Goal: Book appointment/travel/reservation

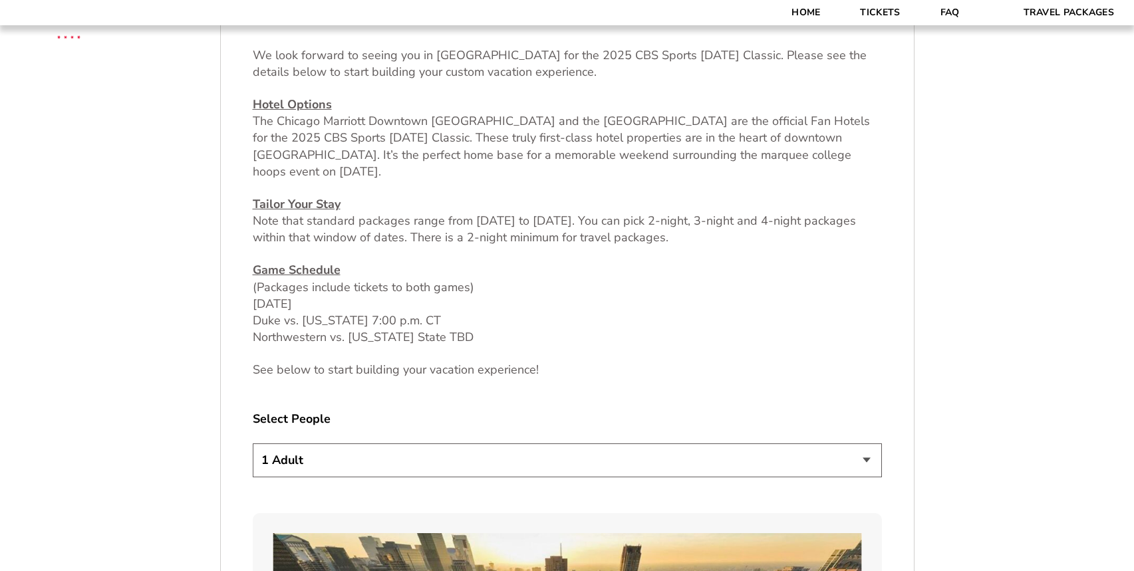
scroll to position [532, 0]
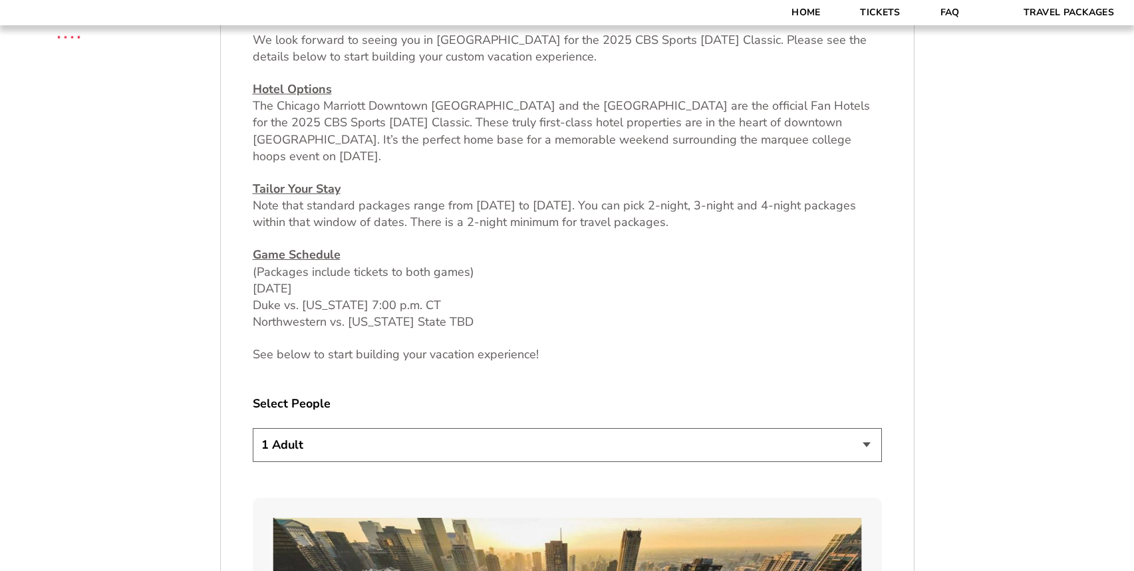
click at [844, 438] on select "1 Adult 2 Adults 3 Adults 4 Adults 2 Adults + 1 Child 2 Adults + 2 Children 2 A…" at bounding box center [567, 445] width 629 height 34
select select "2 Adults + 1 Child"
click at [253, 428] on select "1 Adult 2 Adults 3 Adults 4 Adults 2 Adults + 1 Child 2 Adults + 2 Children 2 A…" at bounding box center [567, 445] width 629 height 34
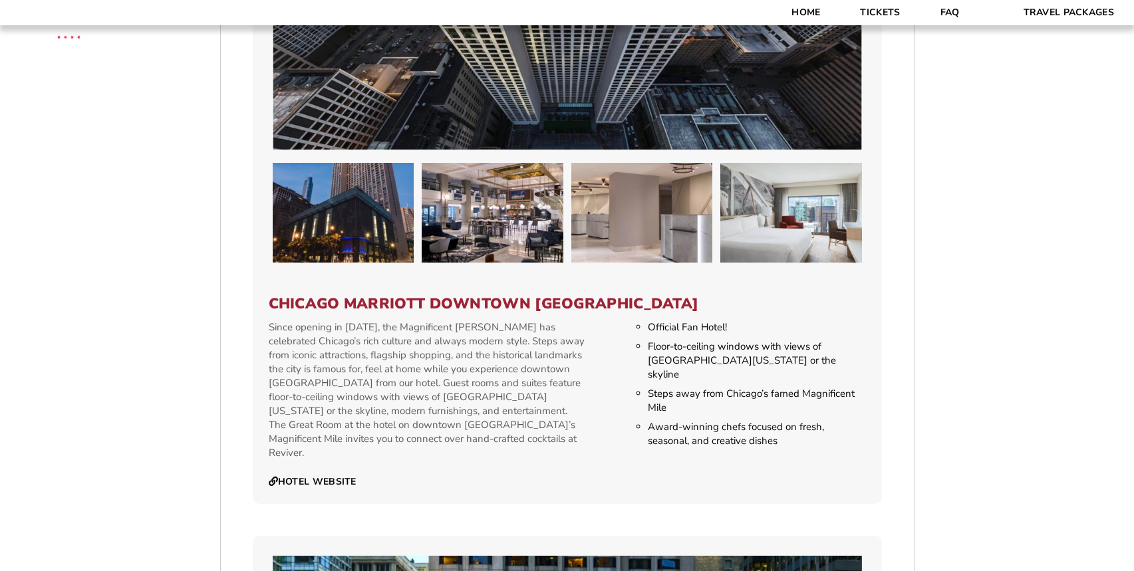
scroll to position [1263, 0]
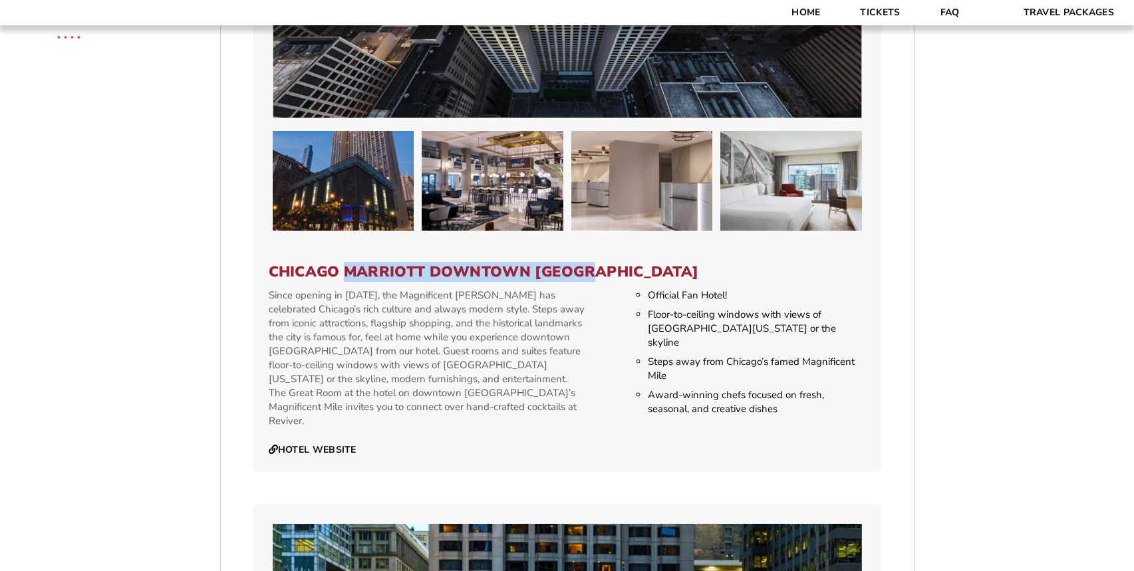
drag, startPoint x: 342, startPoint y: 272, endPoint x: 594, endPoint y: 271, distance: 252.0
click at [594, 271] on h3 "Chicago Marriott Downtown [GEOGRAPHIC_DATA]" at bounding box center [567, 271] width 597 height 17
click at [596, 271] on h3 "Chicago Marriott Downtown [GEOGRAPHIC_DATA]" at bounding box center [567, 271] width 597 height 17
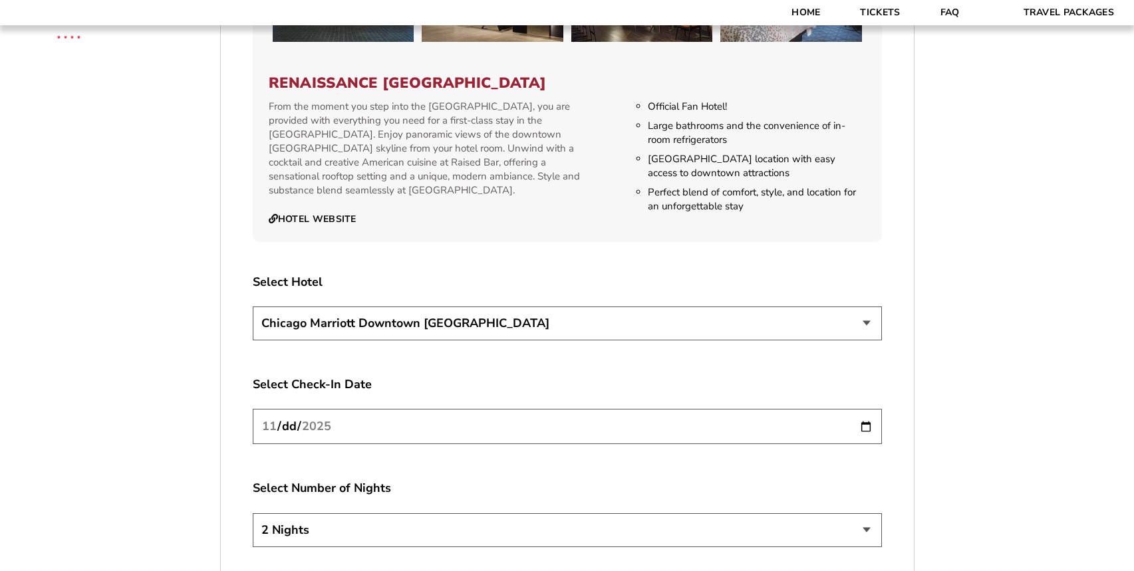
scroll to position [2261, 0]
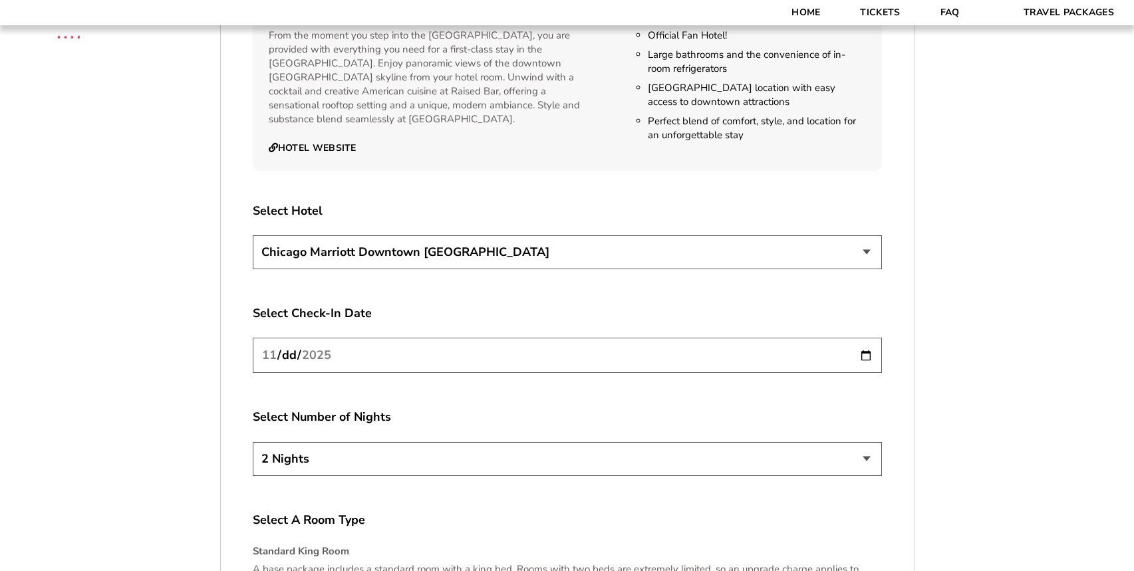
click at [859, 235] on select "[GEOGRAPHIC_DATA] [GEOGRAPHIC_DATA]" at bounding box center [567, 252] width 629 height 34
click at [861, 235] on select "[GEOGRAPHIC_DATA] [GEOGRAPHIC_DATA]" at bounding box center [567, 252] width 629 height 34
click at [253, 235] on select "[GEOGRAPHIC_DATA] [GEOGRAPHIC_DATA]" at bounding box center [567, 252] width 629 height 34
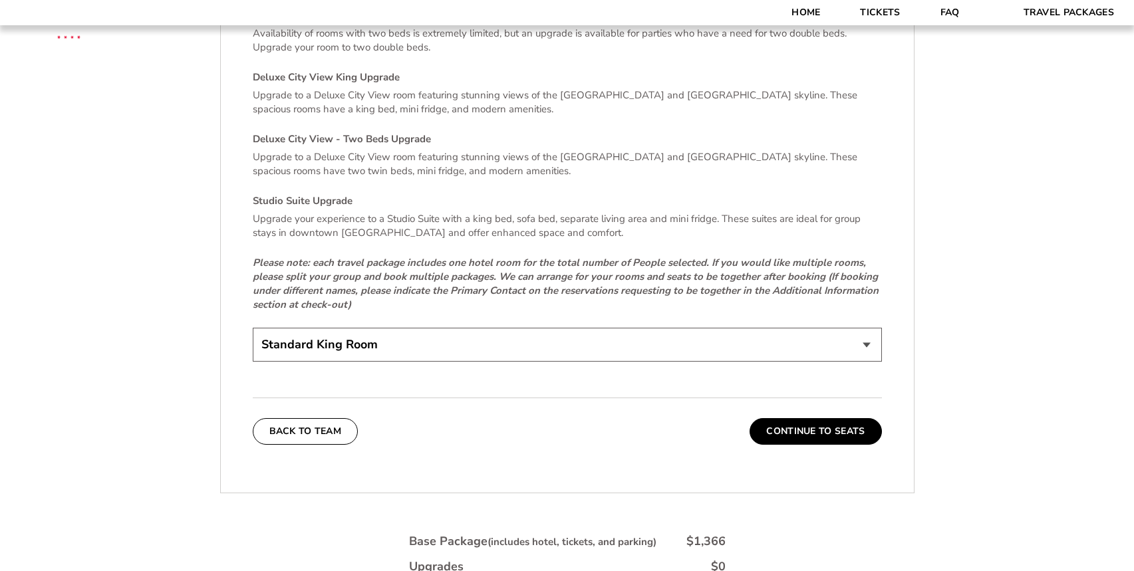
scroll to position [2859, 0]
click at [807, 418] on button "Continue To Seats" at bounding box center [815, 431] width 132 height 27
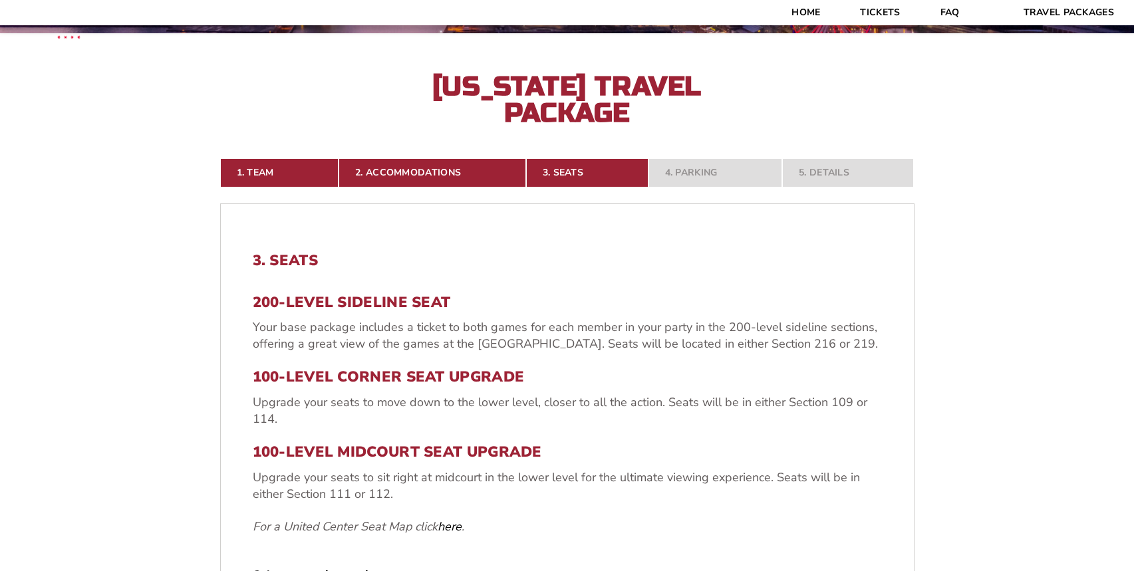
scroll to position [336, 0]
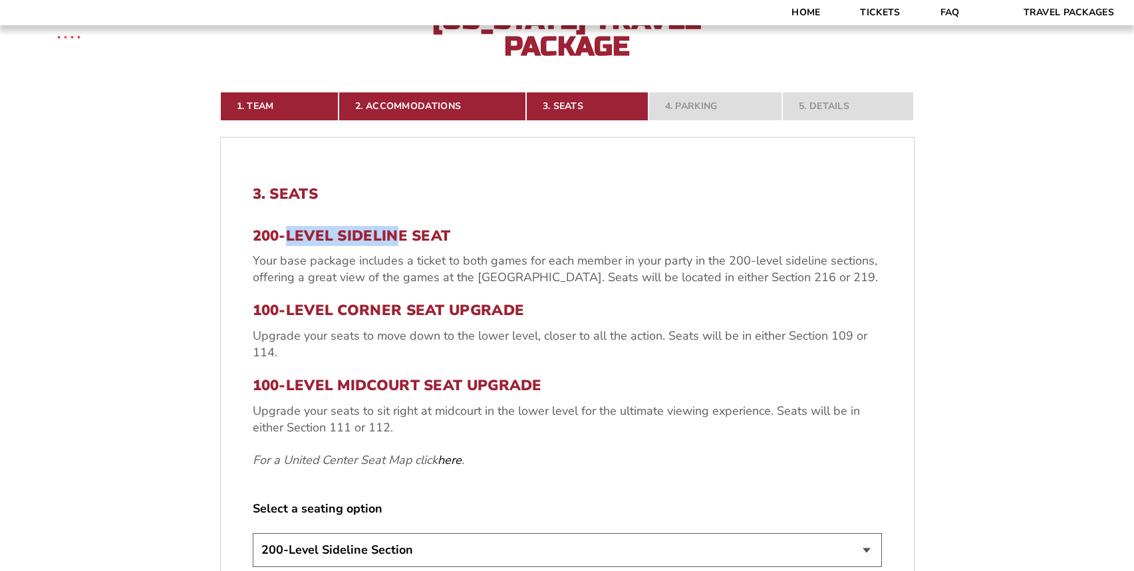
drag, startPoint x: 285, startPoint y: 235, endPoint x: 394, endPoint y: 231, distance: 108.5
click at [394, 231] on h3 "200-Level Sideline Seat" at bounding box center [567, 235] width 629 height 17
drag, startPoint x: 283, startPoint y: 309, endPoint x: 446, endPoint y: 307, distance: 163.6
click at [446, 307] on h3 "100-Level Corner Seat Upgrade" at bounding box center [567, 310] width 629 height 17
drag, startPoint x: 297, startPoint y: 376, endPoint x: 489, endPoint y: 389, distance: 193.3
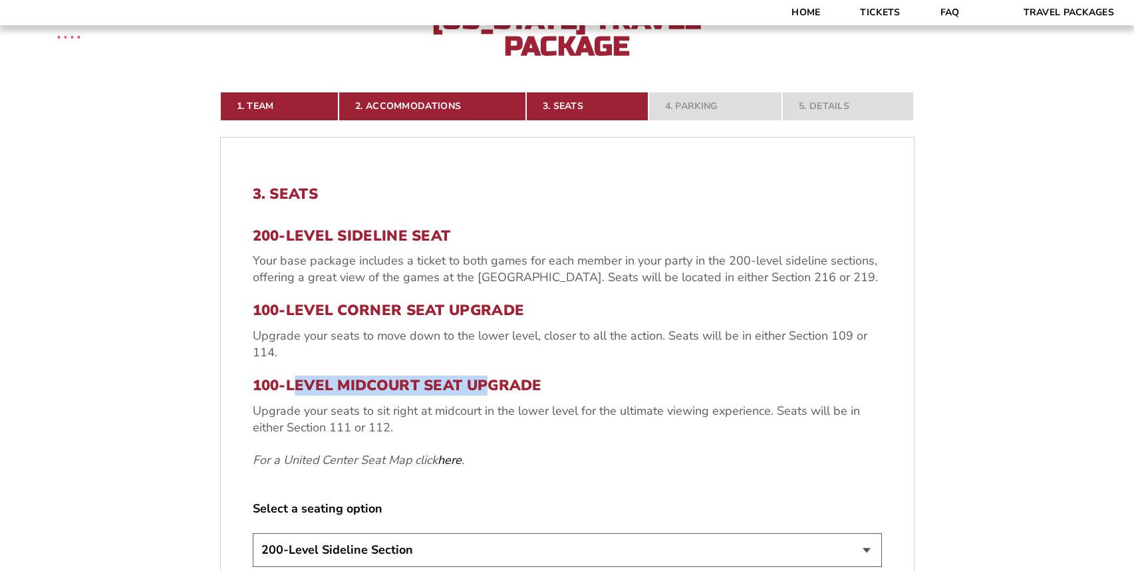
click at [489, 389] on h3 "100-Level Midcourt Seat Upgrade" at bounding box center [567, 385] width 629 height 17
click at [454, 390] on h3 "100-Level Midcourt Seat Upgrade" at bounding box center [567, 385] width 629 height 17
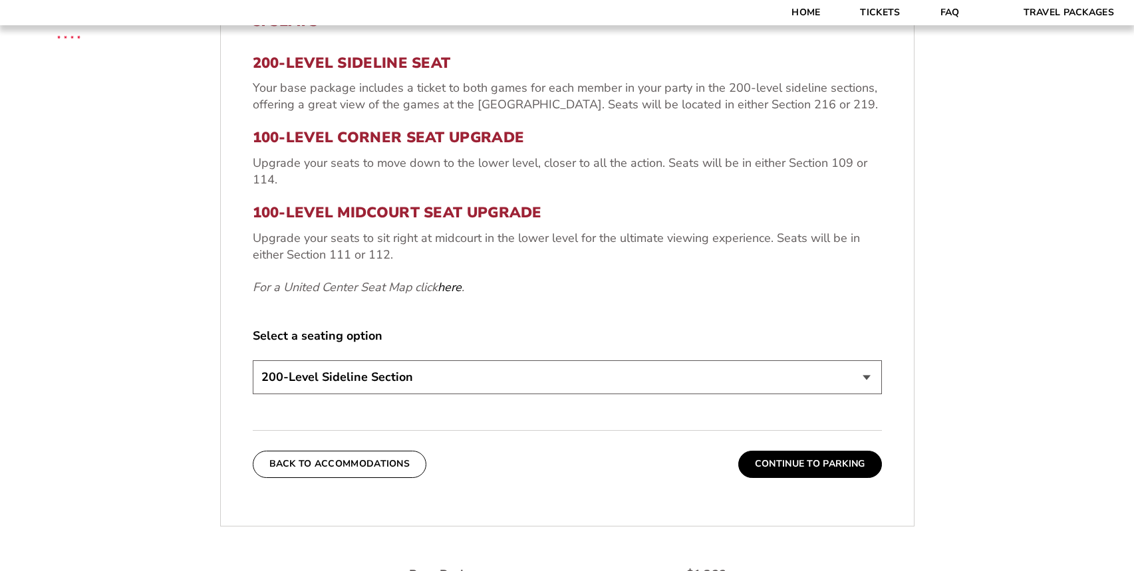
scroll to position [536, 0]
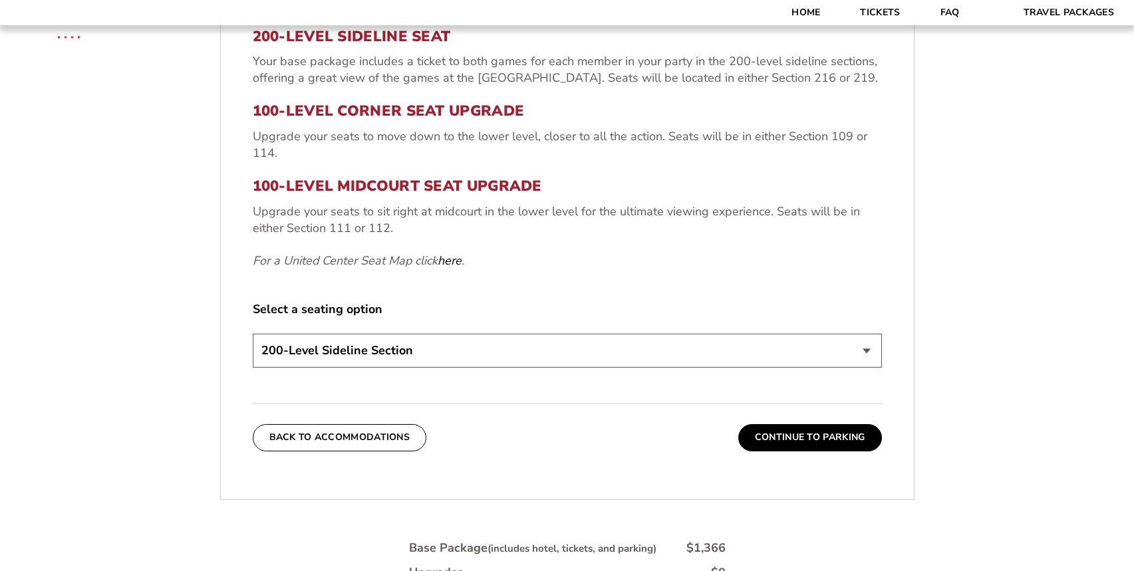
click at [403, 347] on select "200-Level Sideline Section 100-Level Corner Seat Upgrade (+$80 per person) 100-…" at bounding box center [567, 351] width 629 height 34
select select "100-Level Midcourt Seat Upgrade"
click at [253, 334] on select "200-Level Sideline Section 100-Level Corner Seat Upgrade (+$80 per person) 100-…" at bounding box center [567, 351] width 629 height 34
click at [797, 430] on button "Continue To Parking" at bounding box center [810, 437] width 144 height 27
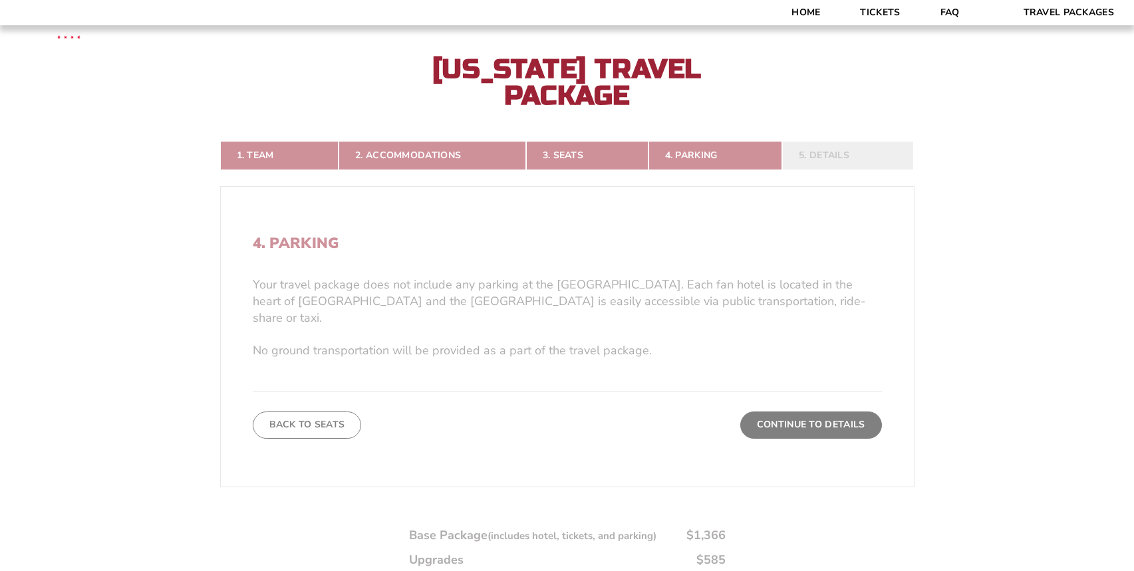
scroll to position [270, 0]
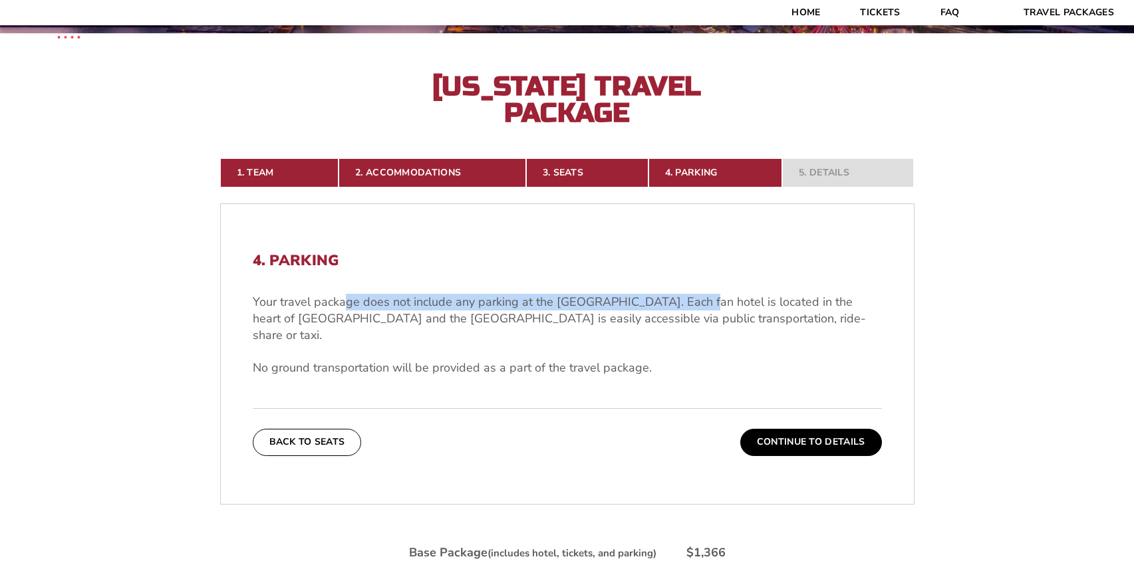
drag, startPoint x: 346, startPoint y: 301, endPoint x: 685, endPoint y: 297, distance: 339.2
click at [685, 297] on p "Your travel package does not include any parking at the [GEOGRAPHIC_DATA]. Each…" at bounding box center [567, 319] width 629 height 51
click at [782, 429] on button "Continue To Details" at bounding box center [811, 442] width 142 height 27
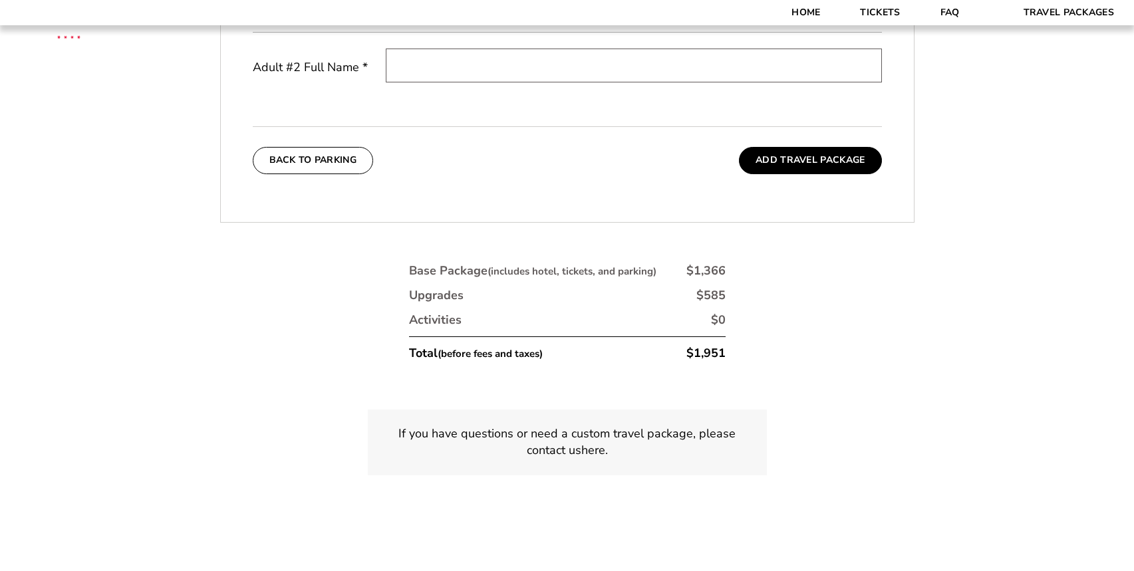
scroll to position [669, 0]
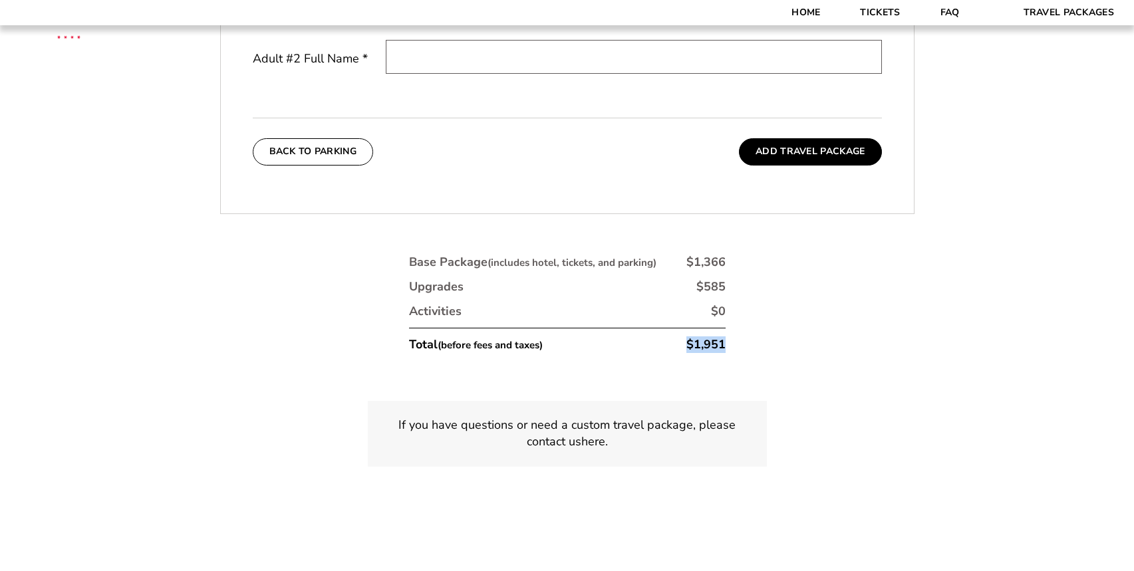
drag, startPoint x: 686, startPoint y: 344, endPoint x: 757, endPoint y: 342, distance: 71.2
click at [757, 342] on div "1. Team 2. Accommodations 3. Seats 4. Parking 5. Details 1. Team Select Your Te…" at bounding box center [567, 128] width 758 height 803
click at [650, 334] on li "Total (before fees and taxes) $1,951" at bounding box center [567, 340] width 317 height 25
drag, startPoint x: 694, startPoint y: 287, endPoint x: 729, endPoint y: 286, distance: 34.6
click at [729, 286] on div "Base Package (includes hotel, tickets, and parking) $1,366 Upgrades $585 Activi…" at bounding box center [567, 308] width 332 height 124
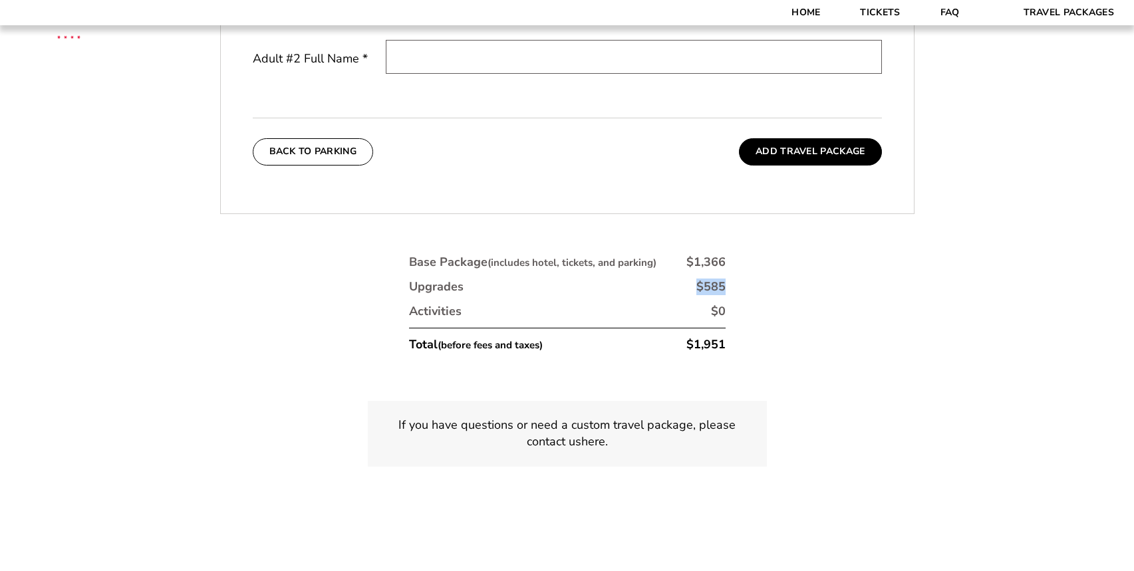
click at [650, 291] on li "Upgrades $585" at bounding box center [567, 287] width 317 height 17
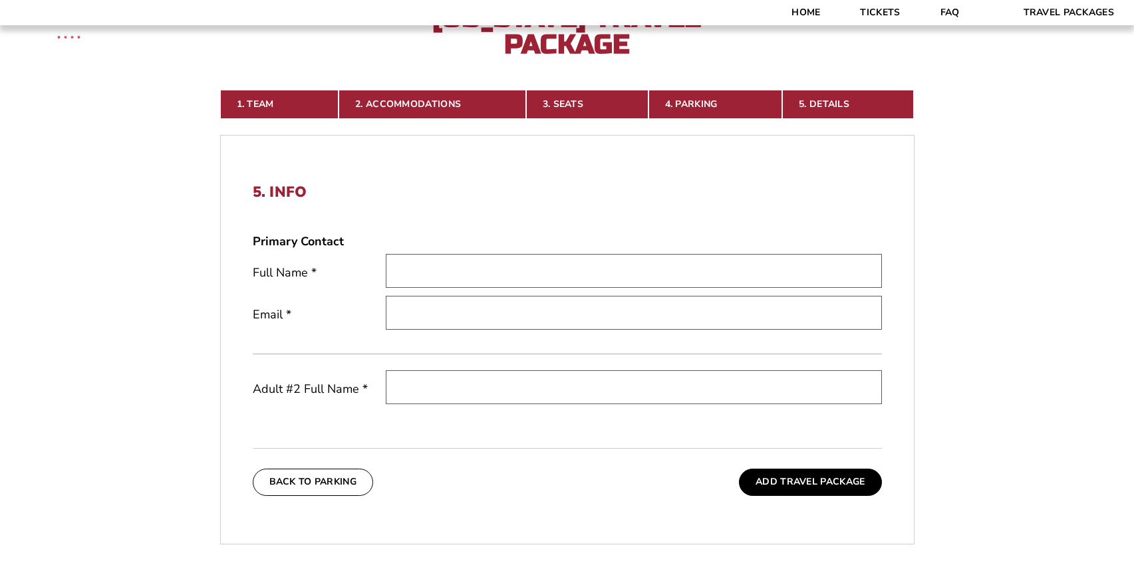
scroll to position [336, 0]
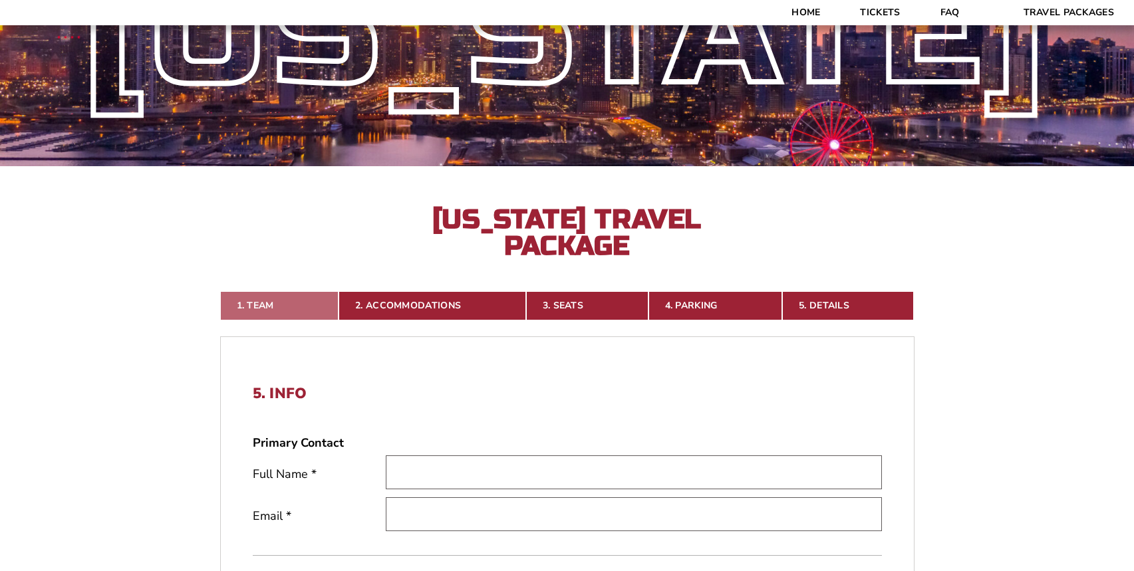
click at [257, 304] on link "1. Team" at bounding box center [279, 305] width 119 height 29
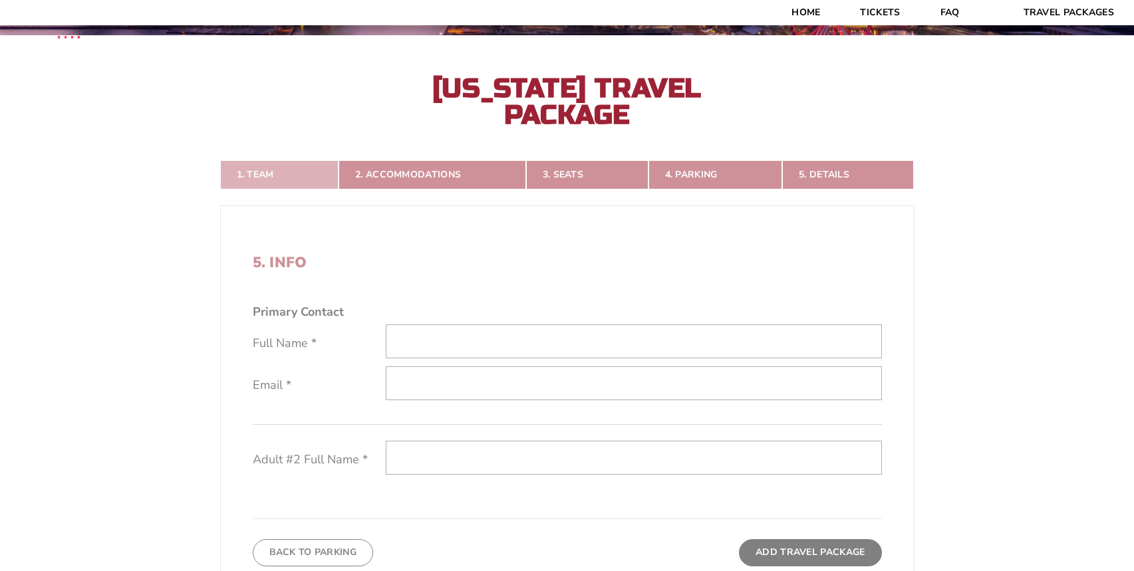
scroll to position [270, 0]
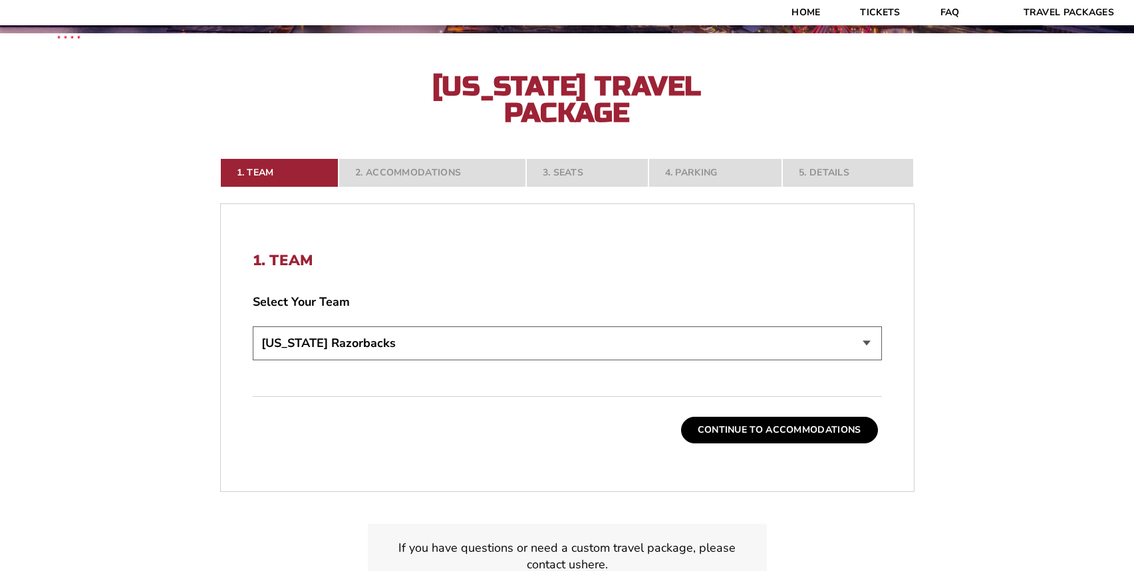
click at [409, 183] on nav "1. Team 2. Accommodations 3. Seats 4. Parking 5. Details" at bounding box center [567, 172] width 694 height 29
click at [410, 176] on nav "1. Team 2. Accommodations 3. Seats 4. Parking 5. Details" at bounding box center [567, 172] width 694 height 29
click at [723, 426] on button "Continue To Accommodations" at bounding box center [779, 430] width 197 height 27
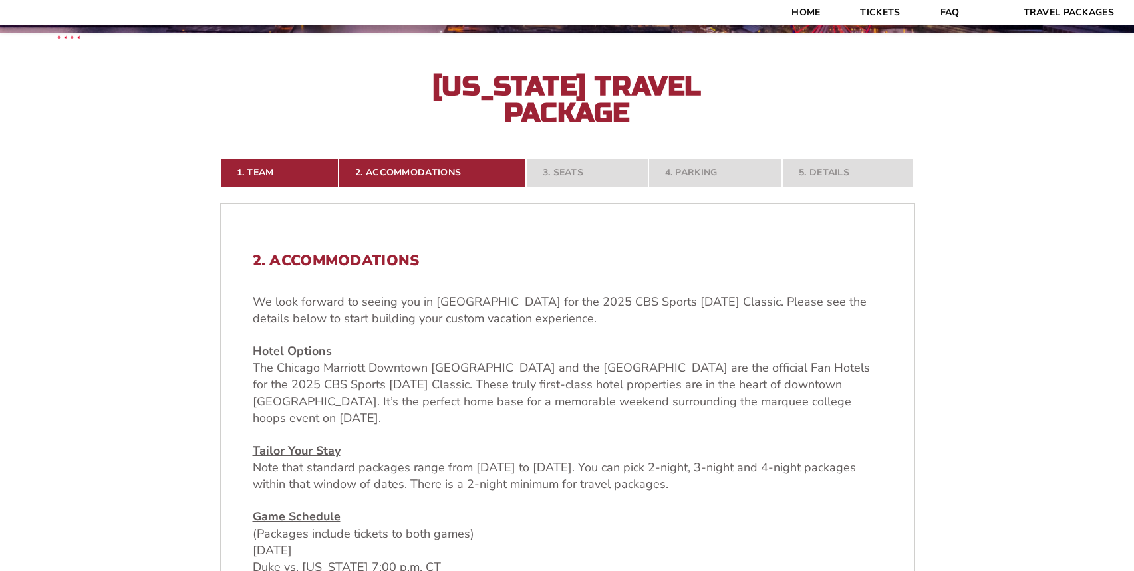
scroll to position [602, 0]
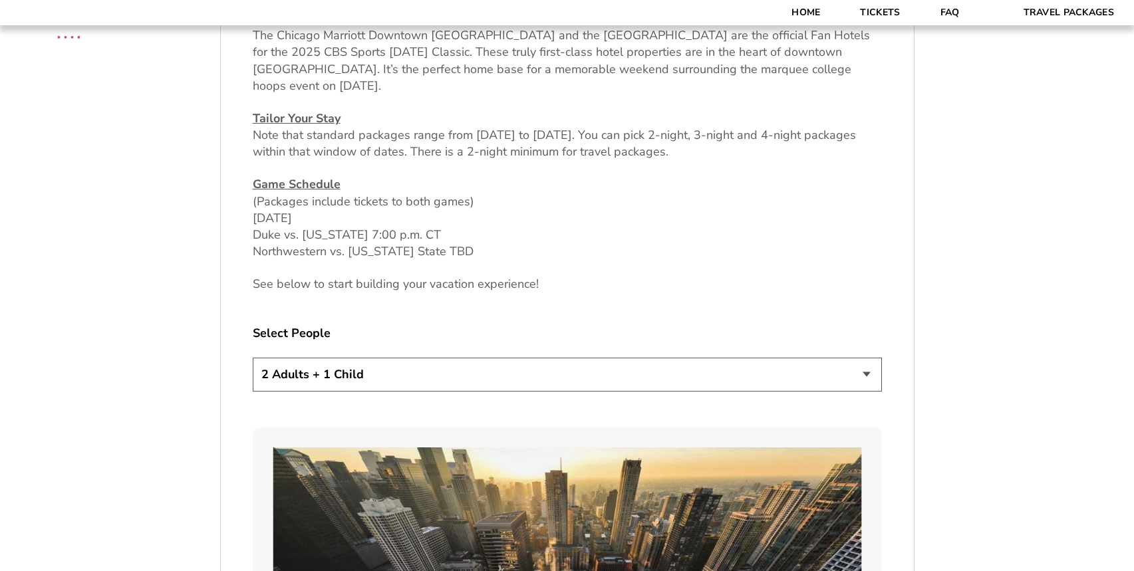
click at [449, 380] on select "1 Adult 2 Adults 3 Adults 4 Adults 2 Adults + 1 Child 2 Adults + 2 Children 2 A…" at bounding box center [567, 375] width 629 height 34
select select "2 Adults"
click at [253, 358] on select "1 Adult 2 Adults 3 Adults 4 Adults 2 Adults + 1 Child 2 Adults + 2 Children 2 A…" at bounding box center [567, 375] width 629 height 34
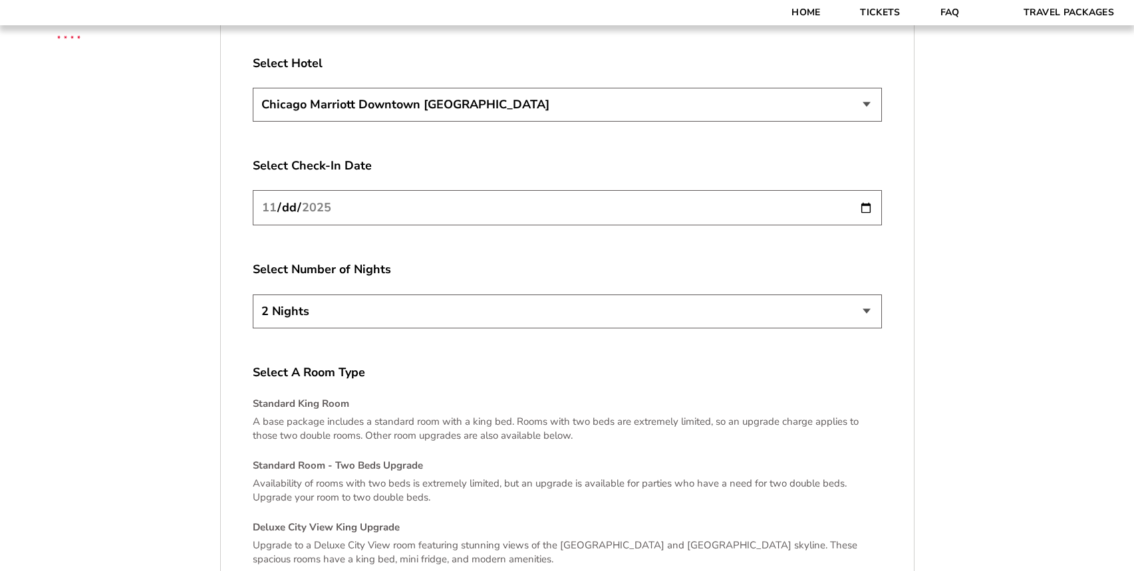
scroll to position [2331, 0]
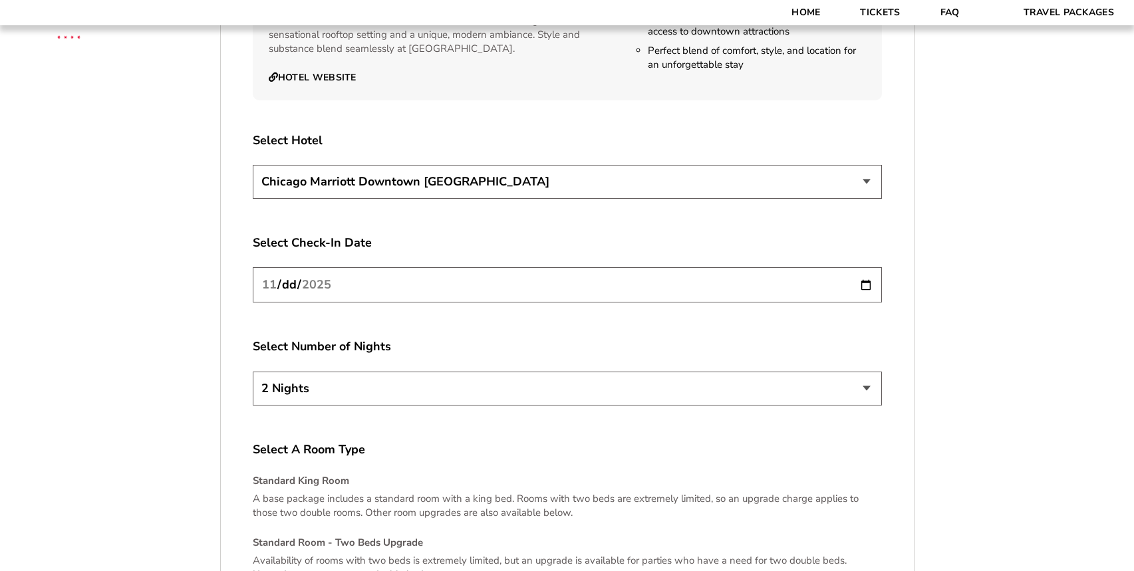
click at [842, 379] on select "2 Nights 3 Nights 4 Nights" at bounding box center [567, 389] width 629 height 34
select select "3 Nights"
click at [253, 372] on select "2 Nights 3 Nights 4 Nights" at bounding box center [567, 389] width 629 height 34
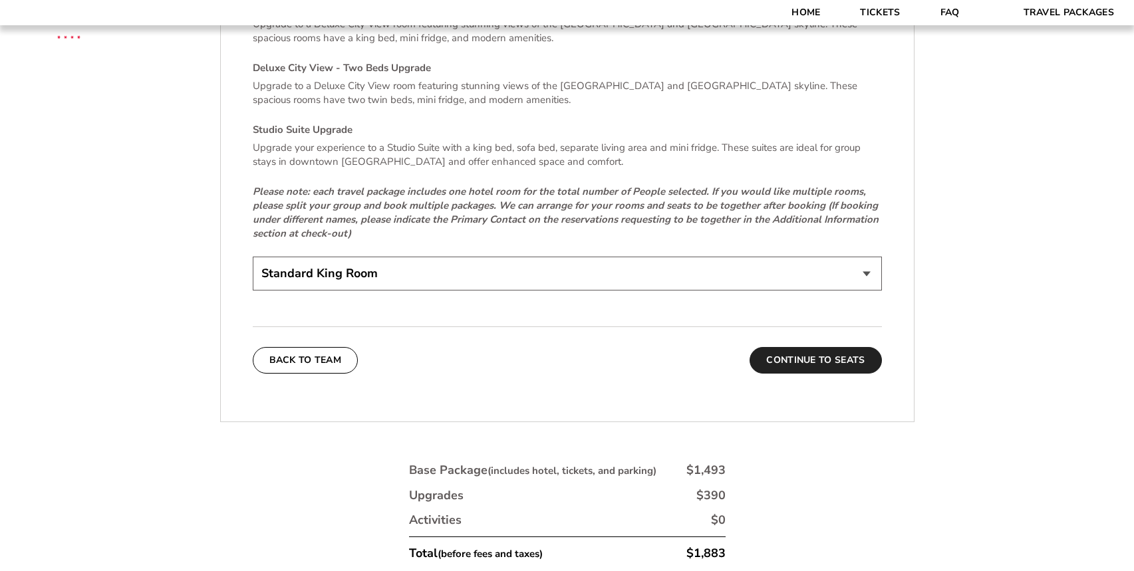
click at [835, 348] on button "Continue To Seats" at bounding box center [815, 360] width 132 height 27
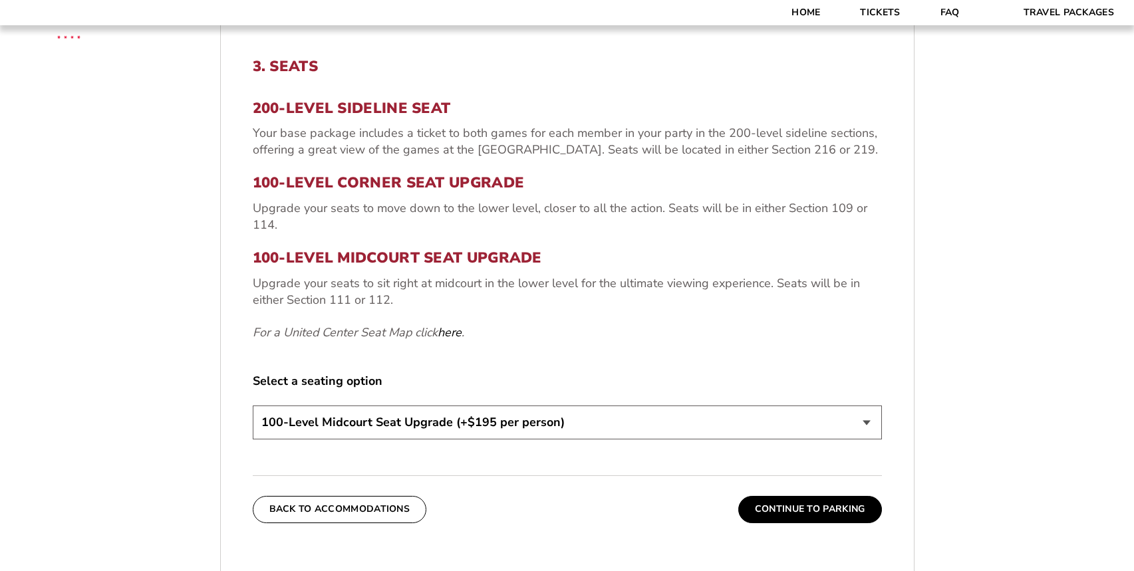
scroll to position [602, 0]
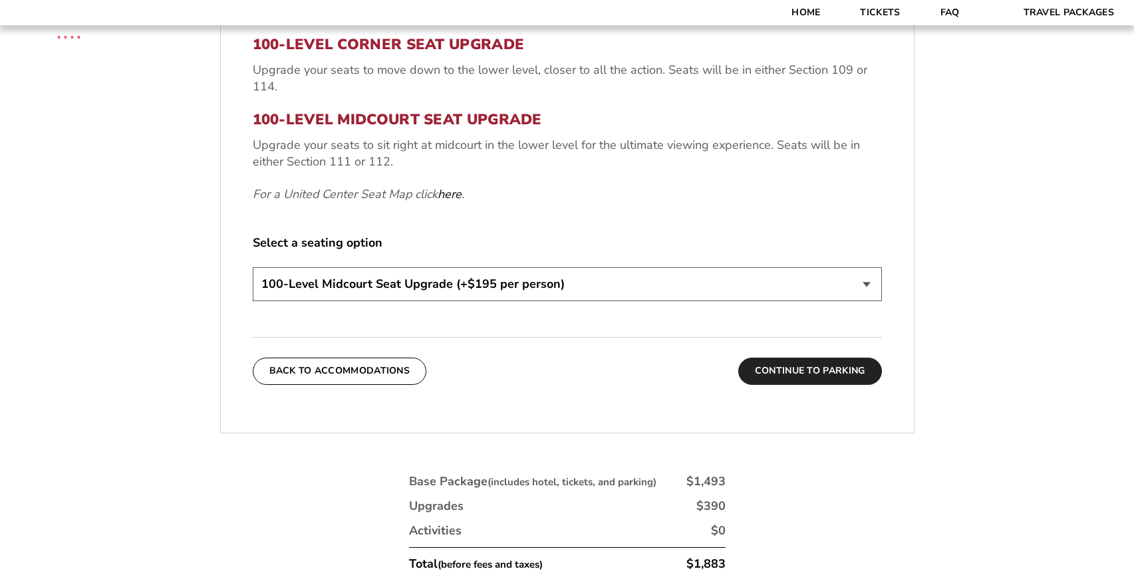
click at [831, 370] on button "Continue To Parking" at bounding box center [810, 371] width 144 height 27
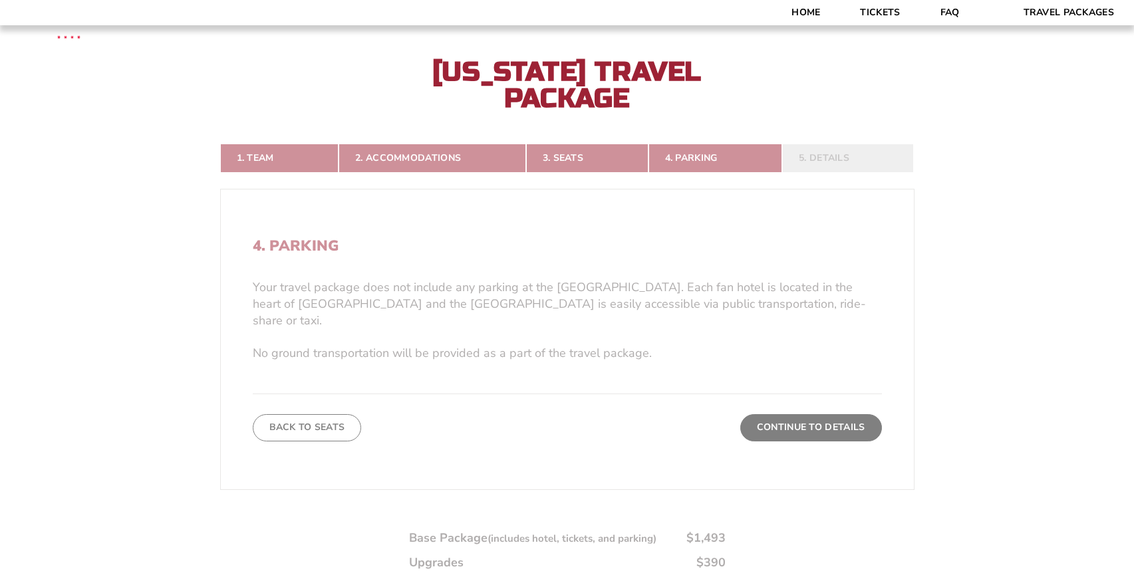
scroll to position [270, 0]
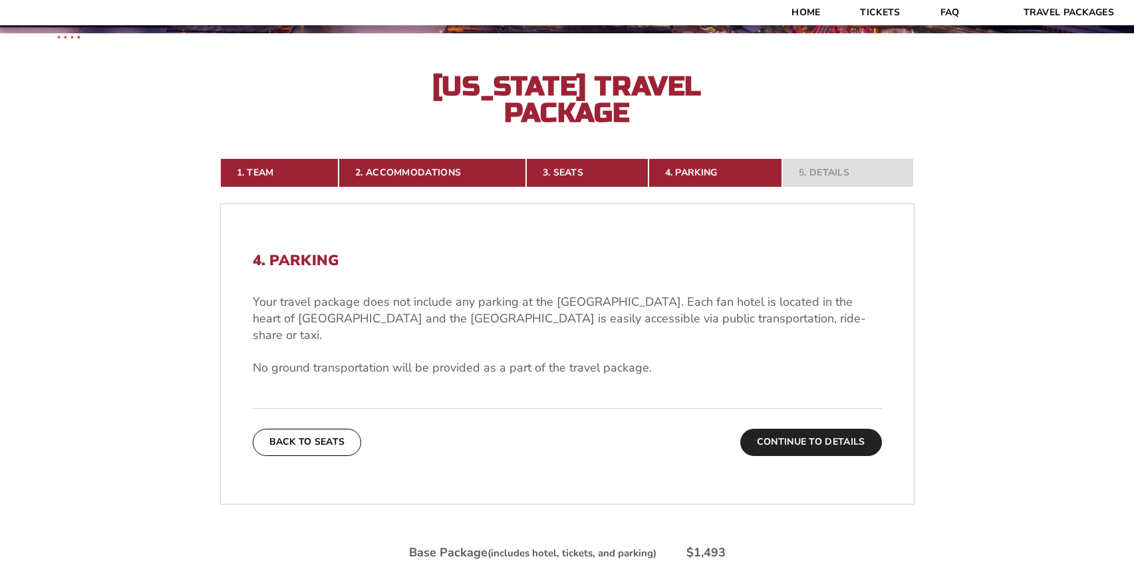
click at [811, 430] on button "Continue To Details" at bounding box center [811, 442] width 142 height 27
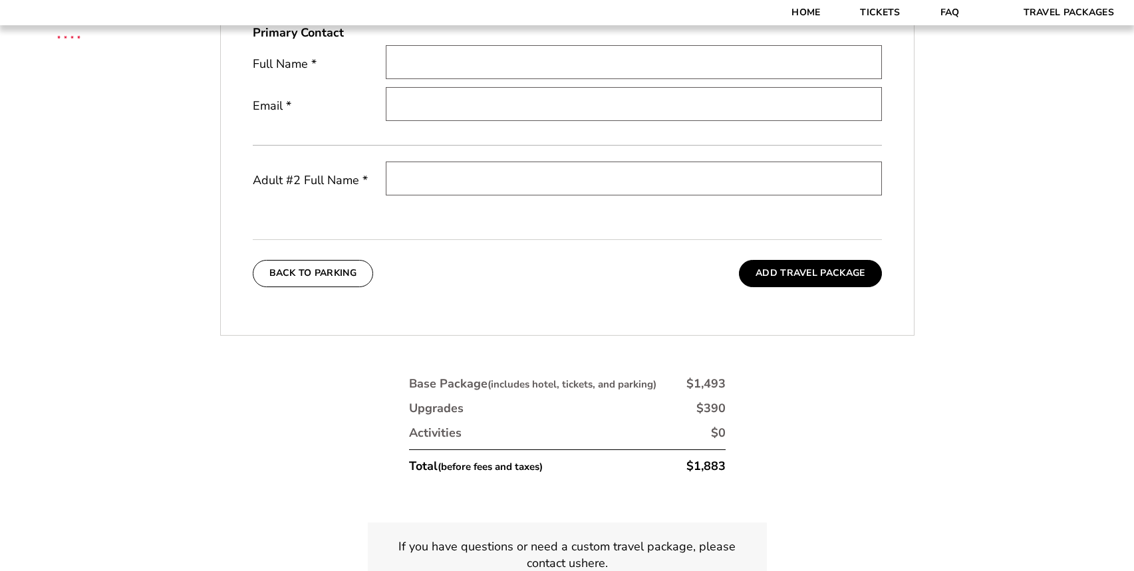
scroll to position [602, 0]
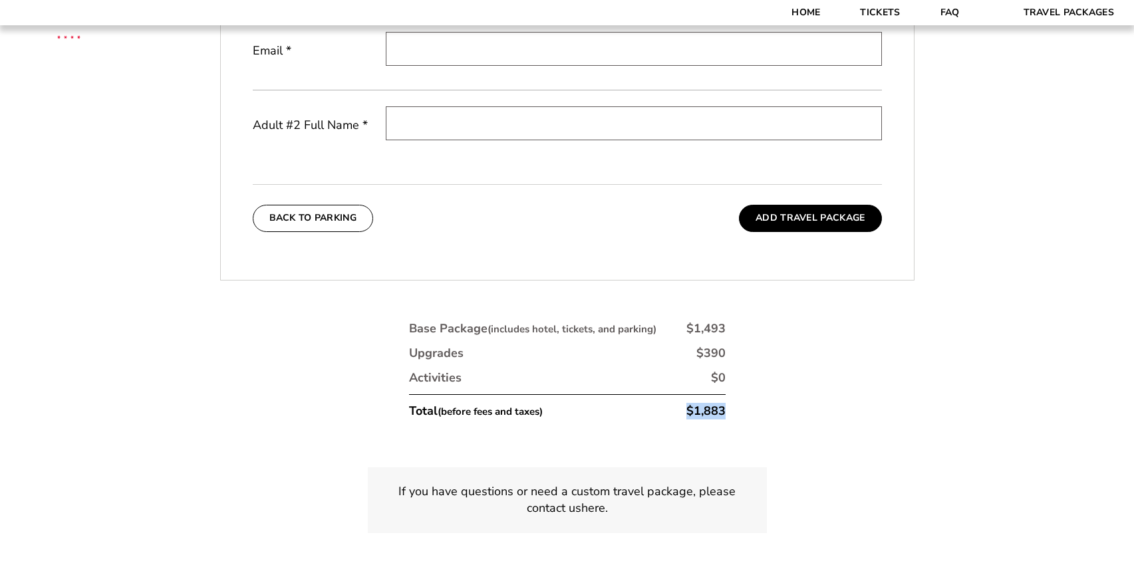
drag, startPoint x: 684, startPoint y: 412, endPoint x: 727, endPoint y: 412, distance: 43.2
click at [727, 412] on div "Base Package (includes hotel, tickets, and parking) $1,493 Upgrades $390 Activi…" at bounding box center [567, 375] width 332 height 124
click at [682, 413] on li "Total (before fees and taxes) $1,883" at bounding box center [567, 406] width 317 height 25
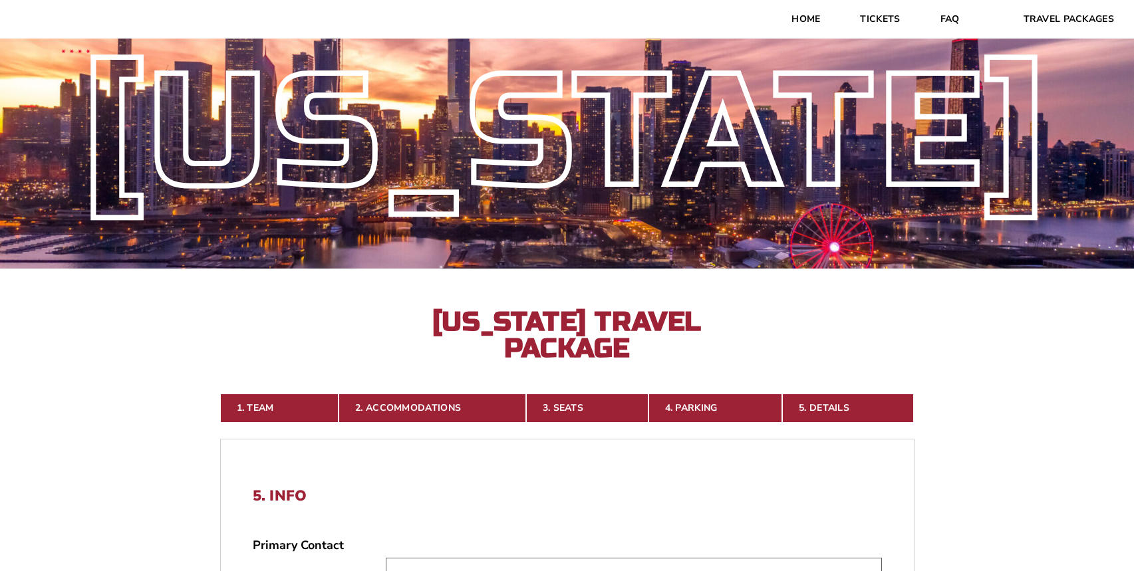
scroll to position [0, 0]
